Goal: Task Accomplishment & Management: Use online tool/utility

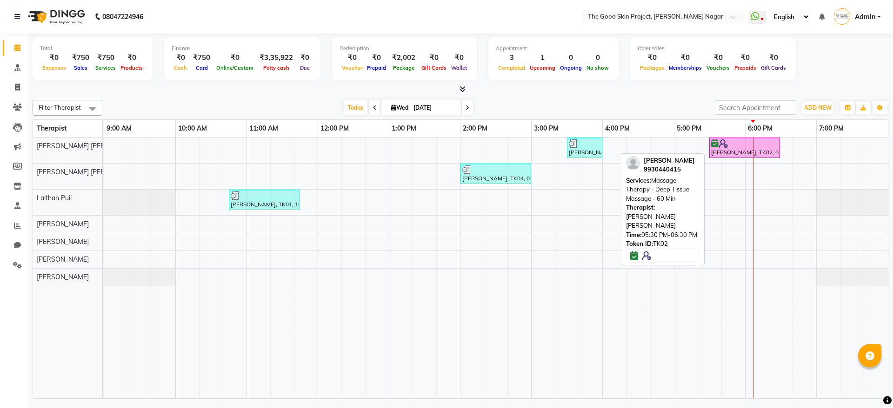
click at [732, 145] on div at bounding box center [744, 143] width 67 height 9
select select "3"
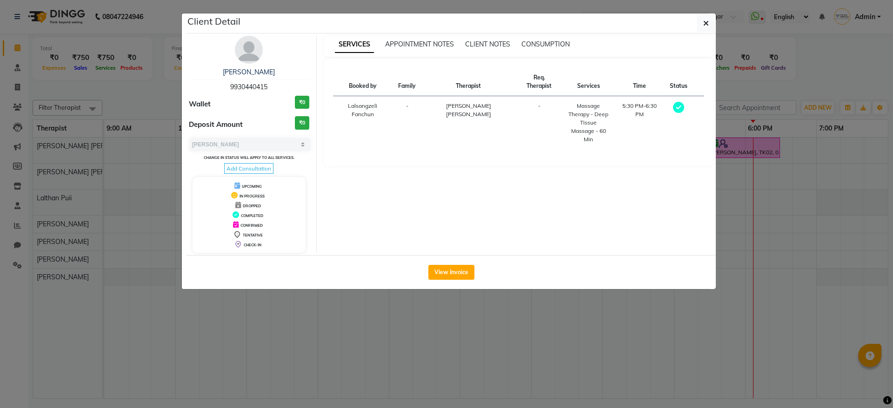
click at [452, 283] on div "View Invoice" at bounding box center [451, 272] width 529 height 34
click at [458, 271] on button "View Invoice" at bounding box center [451, 272] width 46 height 15
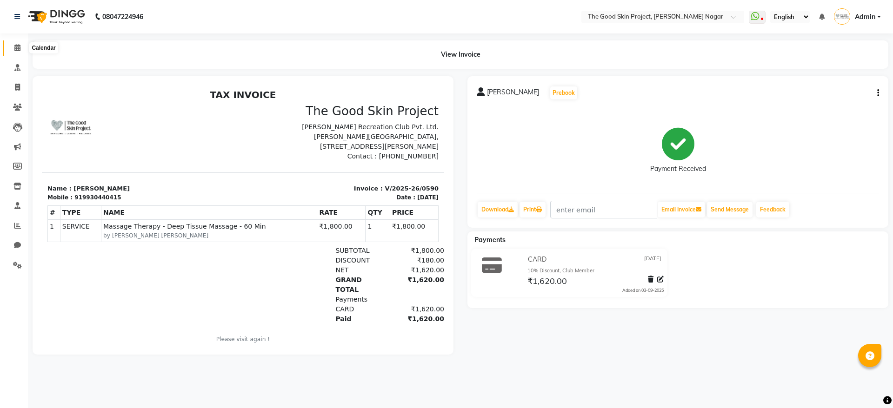
click at [24, 43] on span at bounding box center [17, 48] width 16 height 11
